Goal: Task Accomplishment & Management: Manage account settings

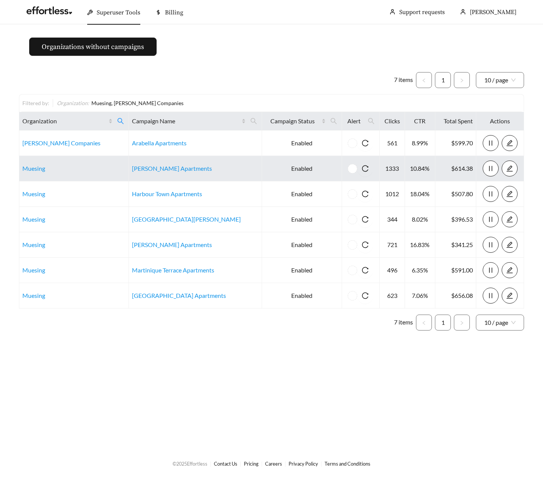
click at [30, 174] on td "Muesing" at bounding box center [74, 168] width 110 height 25
click at [28, 166] on link "Muesing" at bounding box center [33, 168] width 23 height 7
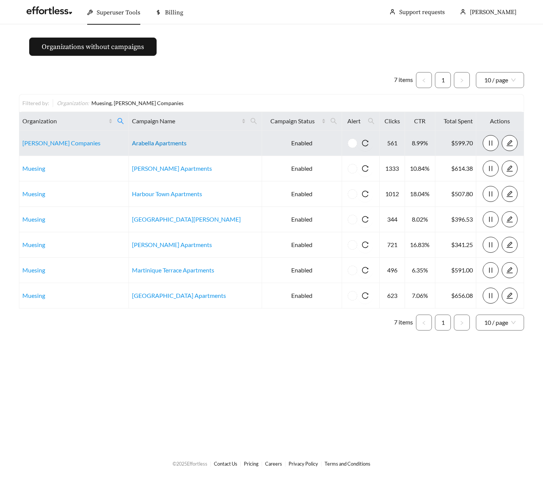
click at [167, 142] on link "Arabella Apartments" at bounding box center [159, 142] width 55 height 7
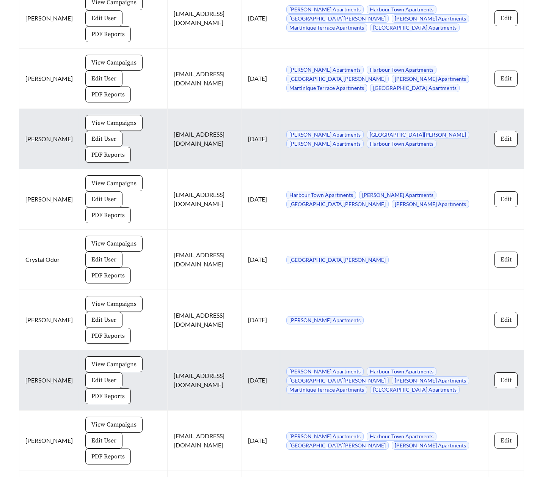
scroll to position [500, 0]
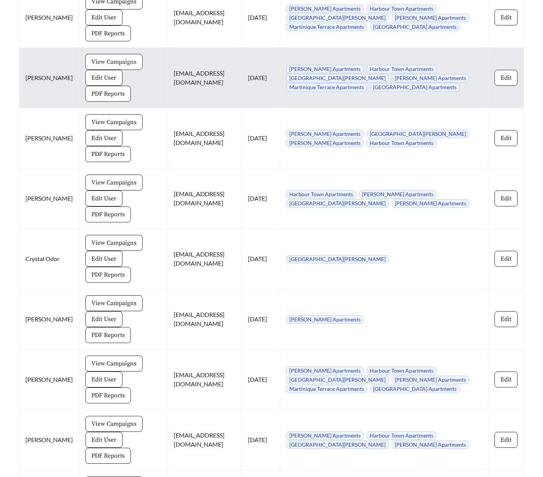
click at [91, 58] on span "View Campaigns" at bounding box center [113, 61] width 45 height 9
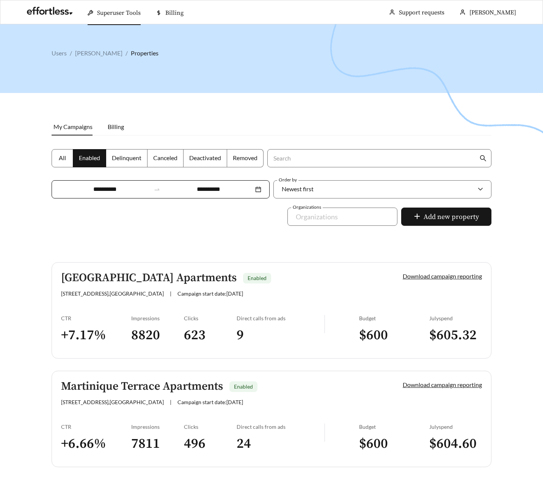
scroll to position [13, 0]
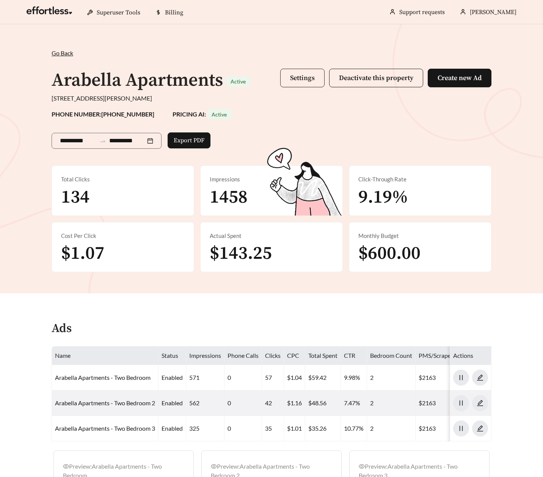
click at [312, 76] on span "Settings" at bounding box center [302, 78] width 25 height 9
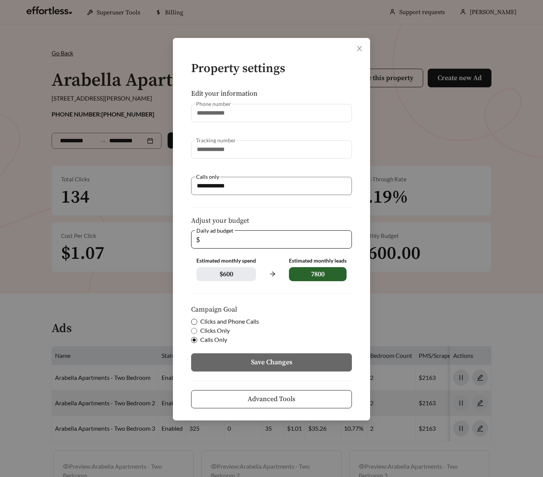
click at [197, 321] on span at bounding box center [194, 322] width 6 height 6
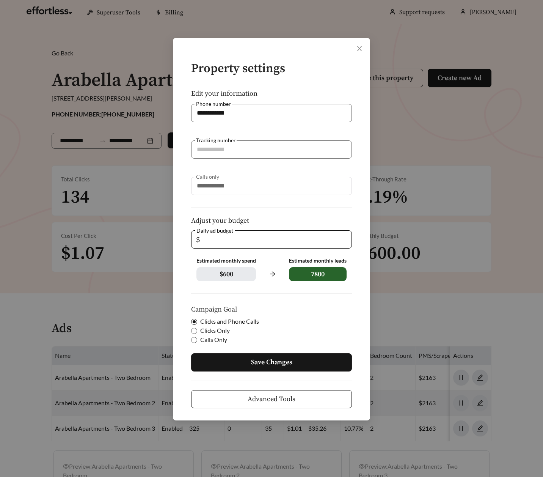
click at [246, 357] on button "Save Changes" at bounding box center [271, 362] width 161 height 18
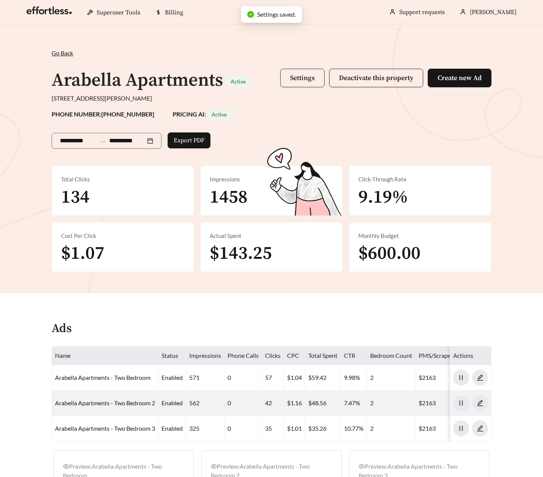
click at [297, 84] on button "Settings" at bounding box center [302, 78] width 44 height 19
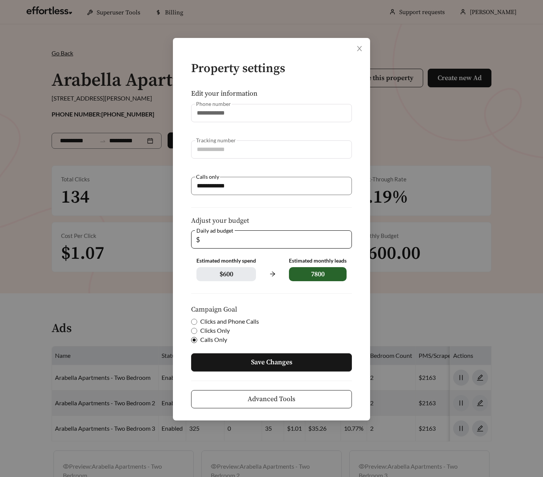
click at [232, 361] on button "Save Changes" at bounding box center [271, 362] width 161 height 18
click at [60, 58] on div "**********" at bounding box center [271, 238] width 543 height 477
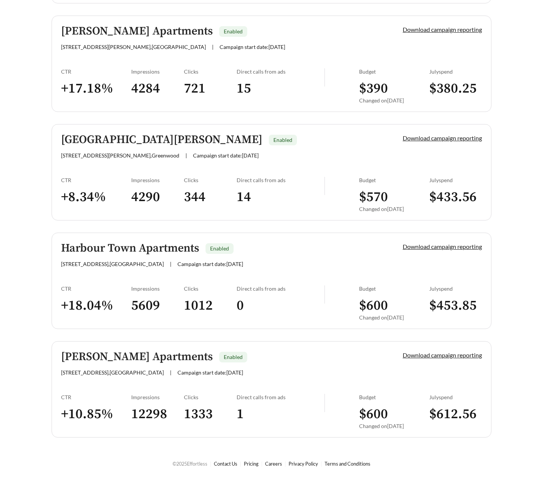
click at [116, 62] on link "Ivy Knoll Apartments Enabled 5707a Ivy Knoll Dr , Indianapolis | Campaign start…" at bounding box center [272, 64] width 440 height 96
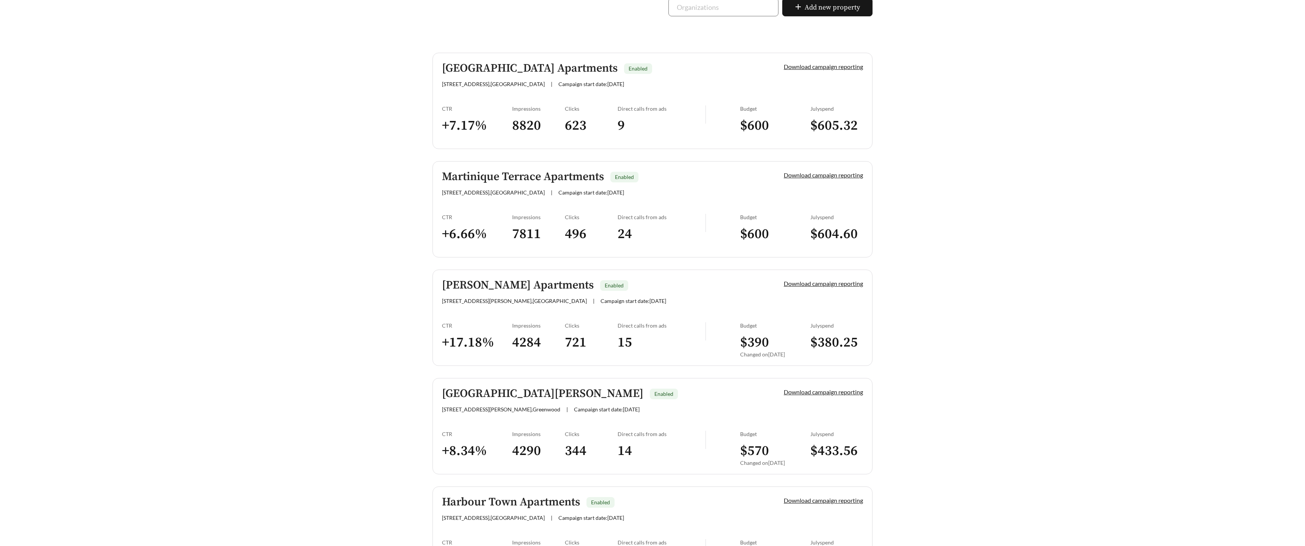
scroll to position [180, 0]
click at [486, 477] on div "Creek Bay Apartments Enabled 6650 Creek Bay Dr , Indianapolis | Campaign start …" at bounding box center [653, 370] width 440 height 639
click at [486, 477] on link "Harbour Town Apartments Enabled 401 Harbour Town Dr , Noblesville | Campaign st…" at bounding box center [653, 533] width 440 height 96
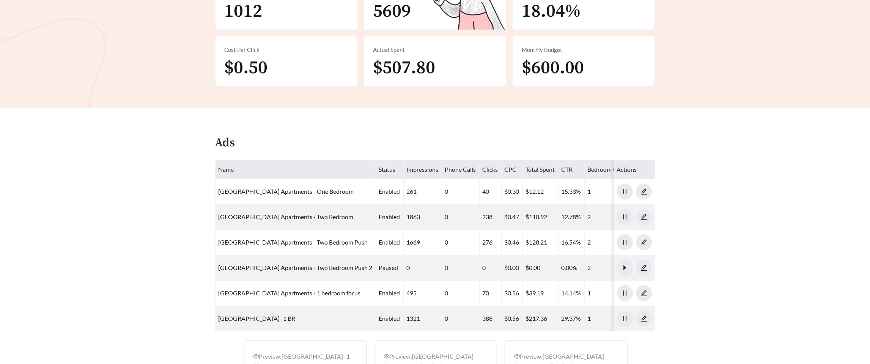
scroll to position [210, 0]
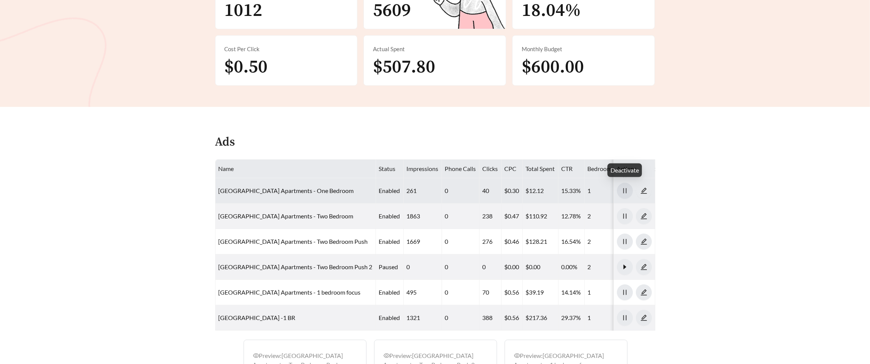
click at [543, 188] on icon "pause" at bounding box center [624, 190] width 3 height 5
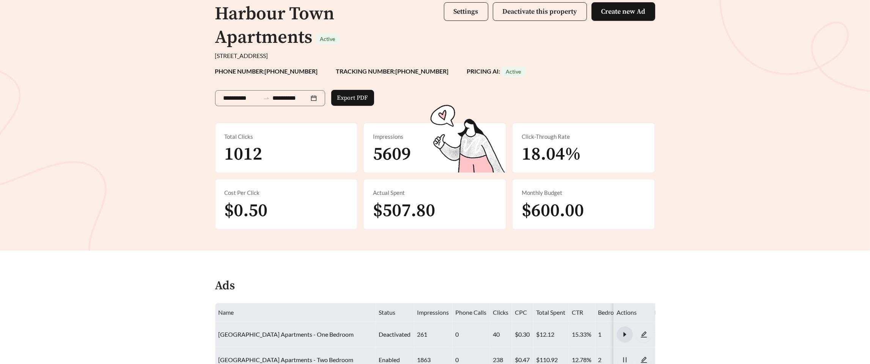
scroll to position [0, 0]
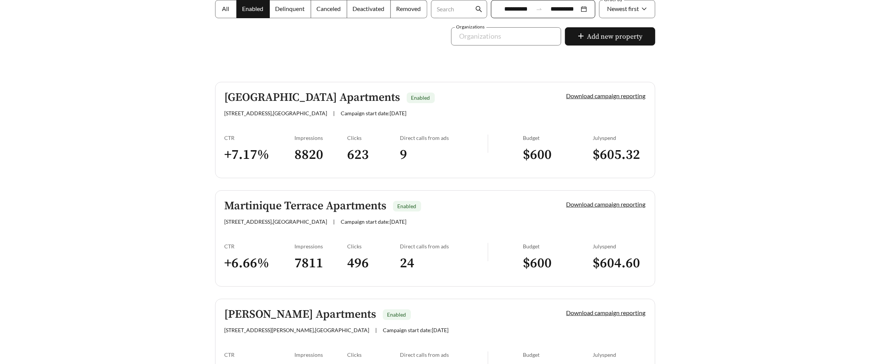
scroll to position [153, 0]
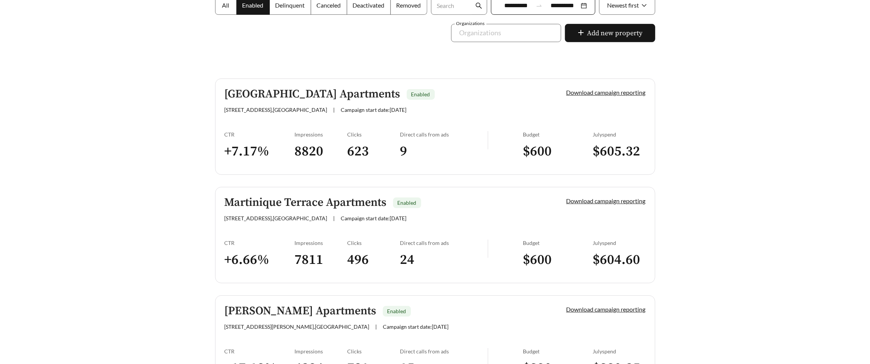
click at [274, 237] on link "Martinique Terrace Apartments Enabled 6789 S East St , Indianapolis | Campaign …" at bounding box center [435, 235] width 440 height 96
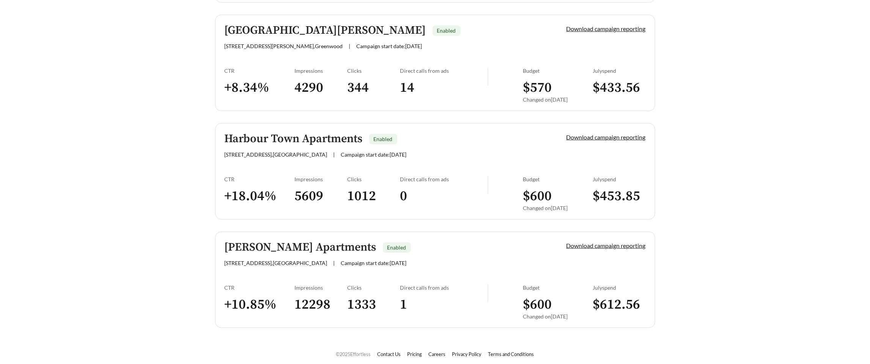
scroll to position [543, 0]
click at [251, 270] on link "Autumn Chase Apartments Enabled 3717 Piermont Dr , Indianapolis | Campaign star…" at bounding box center [435, 279] width 440 height 96
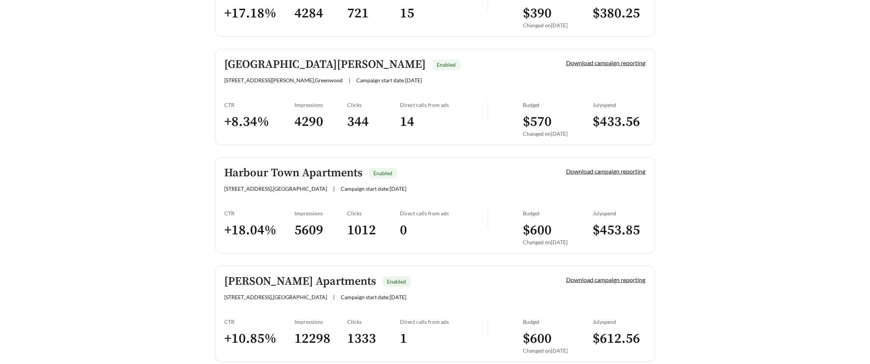
scroll to position [507, 0]
click at [237, 201] on link "Harbour Town Apartments Enabled 401 Harbour Town Dr , Noblesville | Campaign st…" at bounding box center [435, 206] width 440 height 96
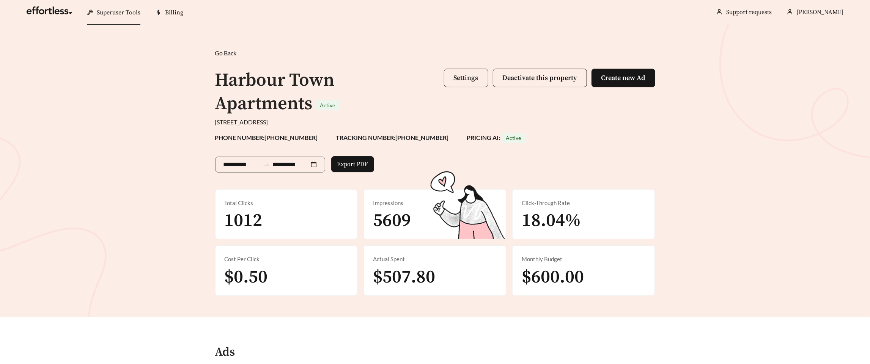
click at [458, 79] on span "Settings" at bounding box center [466, 78] width 25 height 9
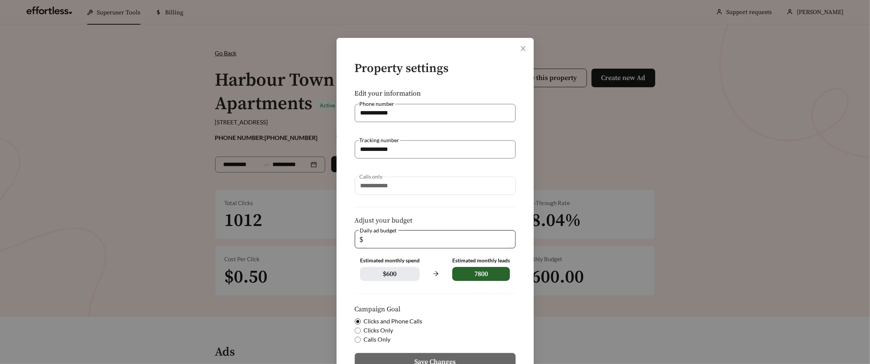
click at [380, 340] on span "Calls Only" at bounding box center [377, 339] width 33 height 9
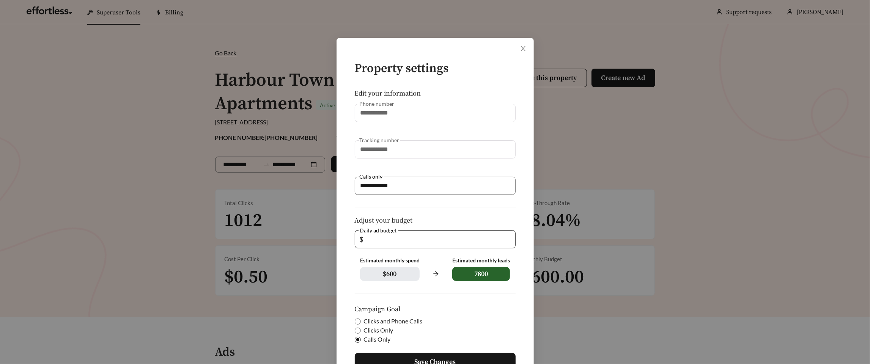
click at [425, 360] on span "Save Changes" at bounding box center [434, 362] width 41 height 10
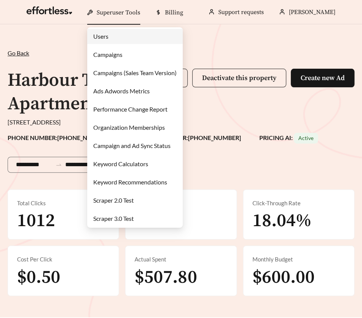
click at [108, 55] on link "Campaigns" at bounding box center [107, 54] width 29 height 7
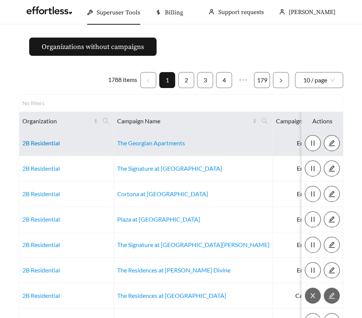
click at [40, 143] on link "2B Residential" at bounding box center [41, 142] width 38 height 7
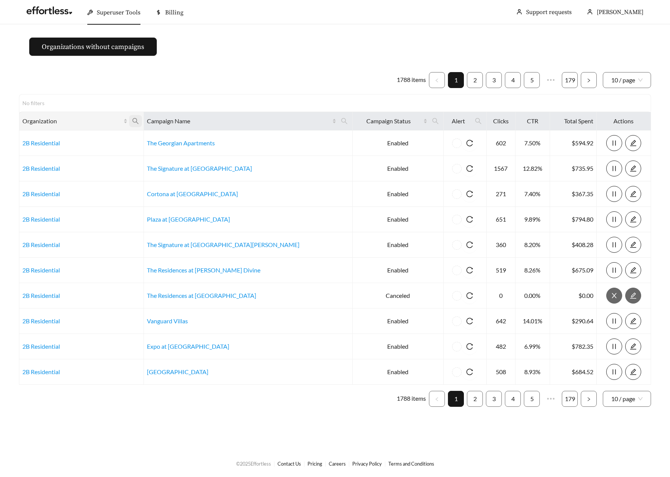
click at [139, 123] on icon "search" at bounding box center [135, 121] width 7 height 7
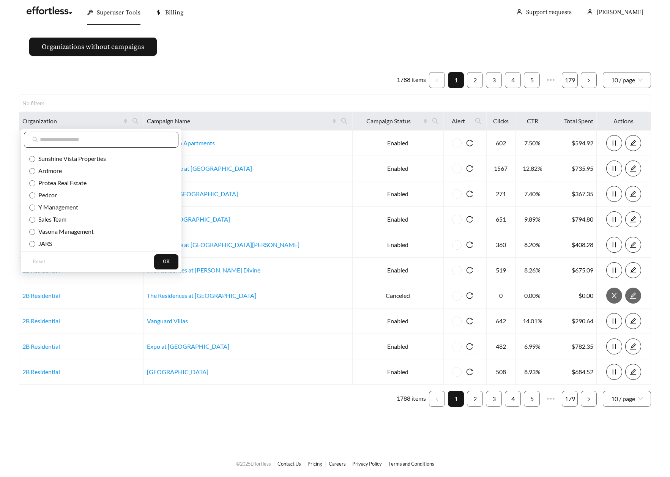
click at [142, 141] on input "text" at bounding box center [105, 139] width 130 height 9
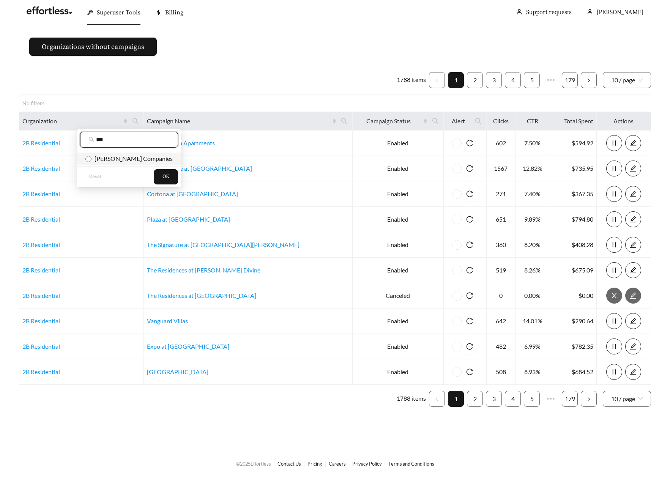
type input "***"
click at [146, 161] on span "[PERSON_NAME] Companies" at bounding box center [131, 158] width 81 height 7
click at [154, 173] on button "OK" at bounding box center [166, 176] width 24 height 15
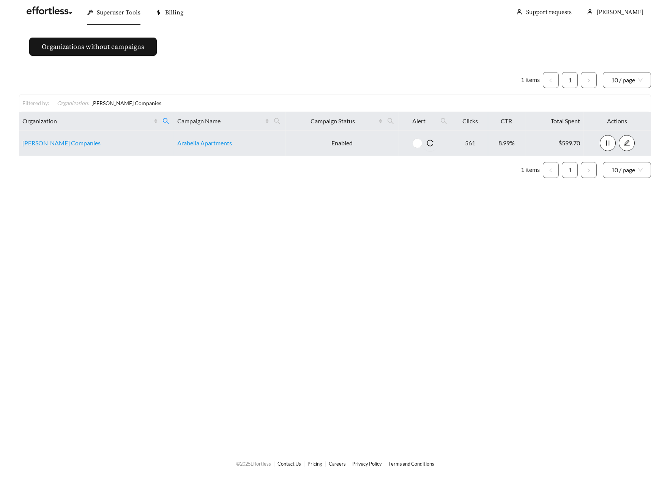
click at [37, 151] on td "Lombardo Companies" at bounding box center [96, 143] width 155 height 25
click at [30, 146] on link "Lombardo Companies" at bounding box center [61, 142] width 78 height 7
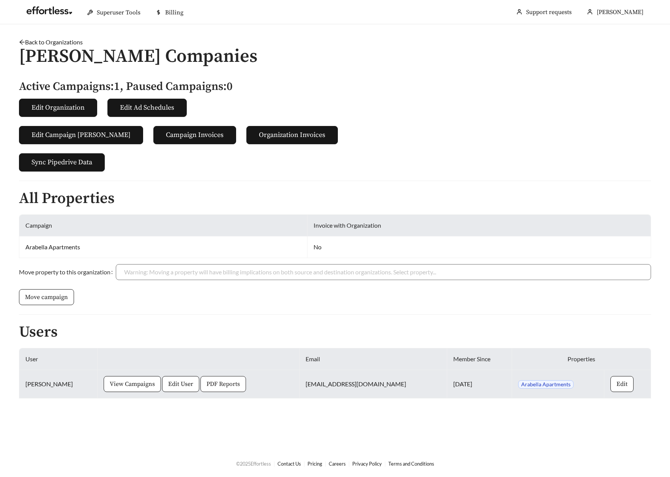
click at [206, 384] on span "PDF Reports" at bounding box center [222, 383] width 33 height 9
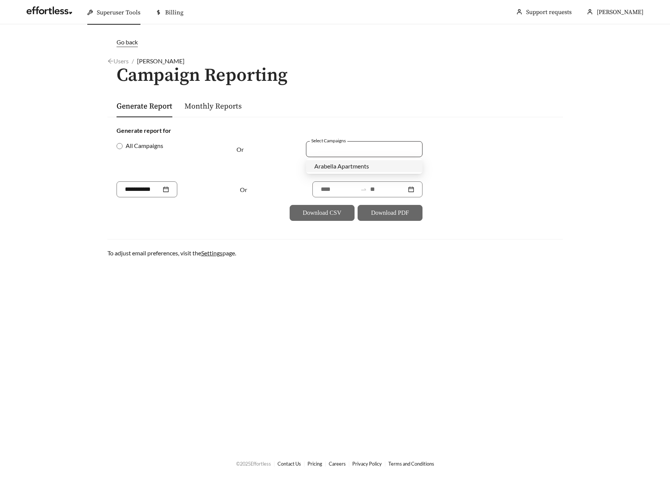
click at [329, 145] on div at bounding box center [358, 149] width 99 height 10
click at [332, 164] on span "Arabella Apartments" at bounding box center [341, 165] width 55 height 7
click at [321, 191] on input at bounding box center [339, 189] width 36 height 9
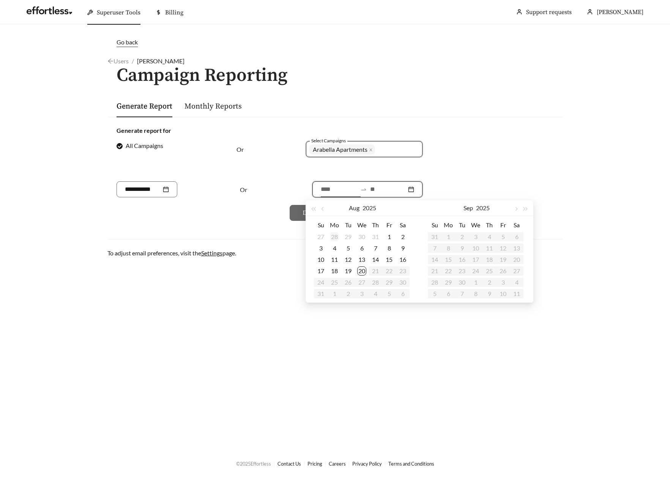
type input "**********"
click at [320, 209] on button "button" at bounding box center [323, 207] width 10 height 15
type input "**********"
click at [336, 272] on div "21" at bounding box center [334, 270] width 9 height 9
type input "**********"
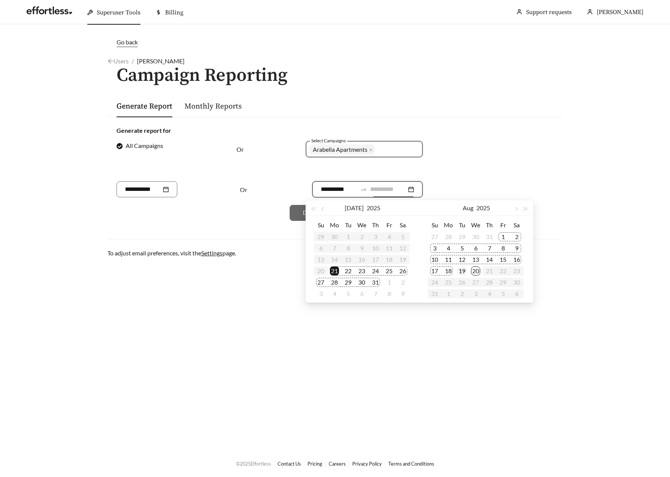
type input "**********"
click at [466, 269] on div "19" at bounding box center [461, 270] width 9 height 9
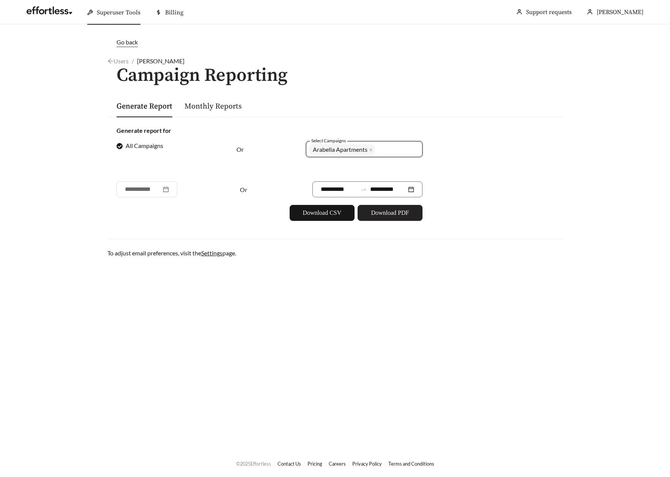
click at [385, 210] on span "Download PDF" at bounding box center [390, 212] width 38 height 9
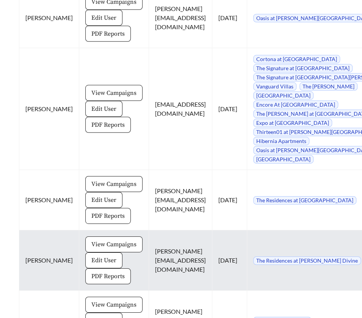
scroll to position [1881, 0]
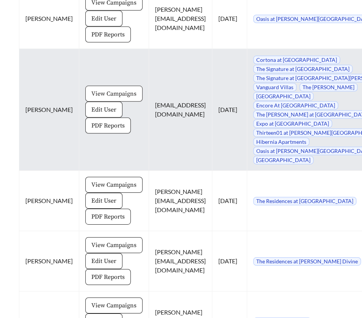
click at [103, 98] on span "View Campaigns" at bounding box center [113, 93] width 45 height 9
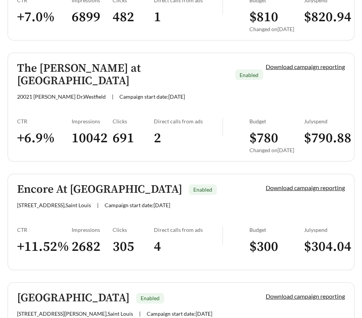
scroll to position [754, 0]
